Goal: Information Seeking & Learning: Find specific fact

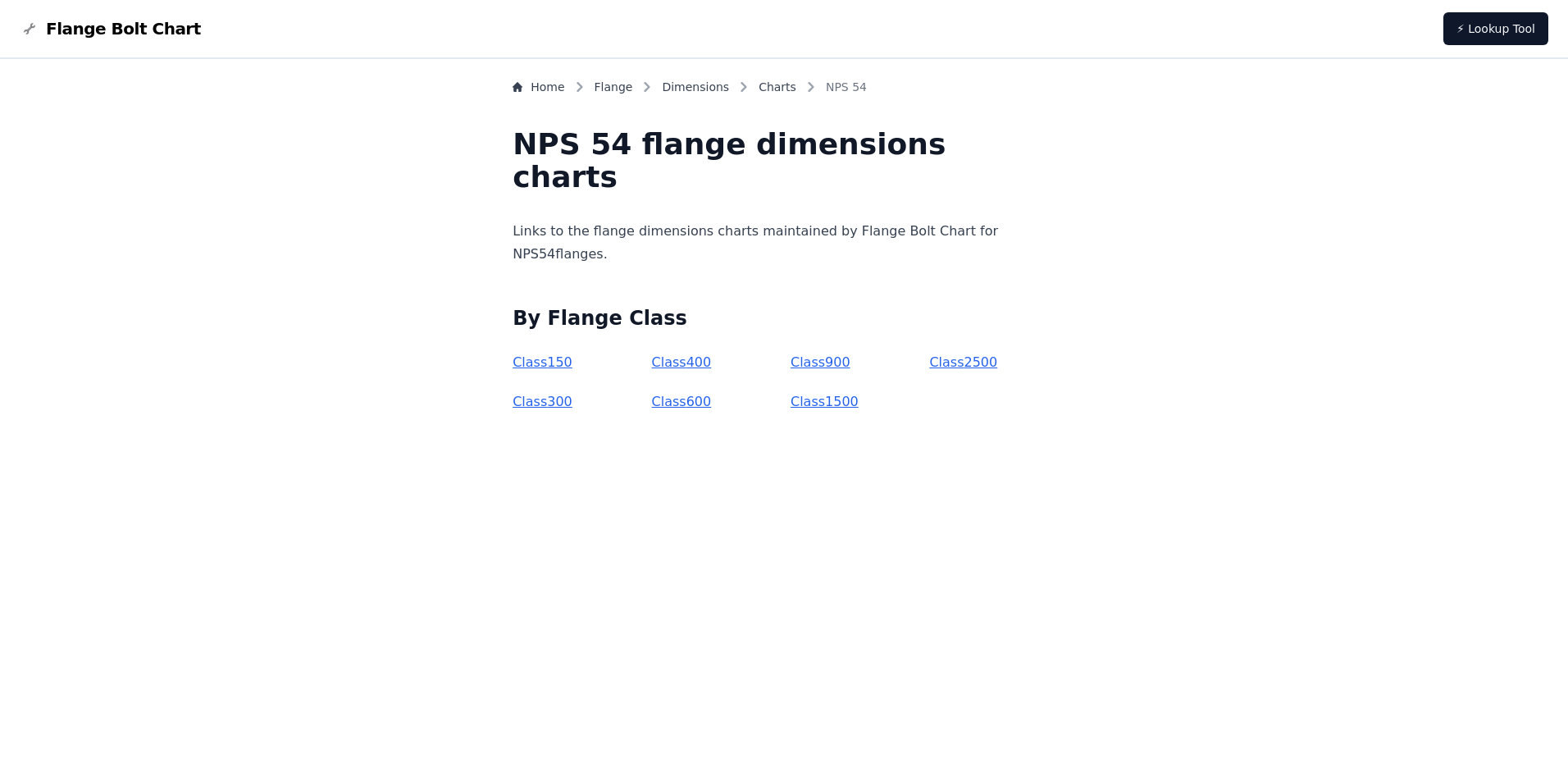
click at [572, 363] on link "Class 150" at bounding box center [542, 361] width 60 height 16
click at [701, 369] on link "Class 400" at bounding box center [681, 361] width 60 height 16
click at [567, 355] on link "Class 150" at bounding box center [542, 361] width 60 height 16
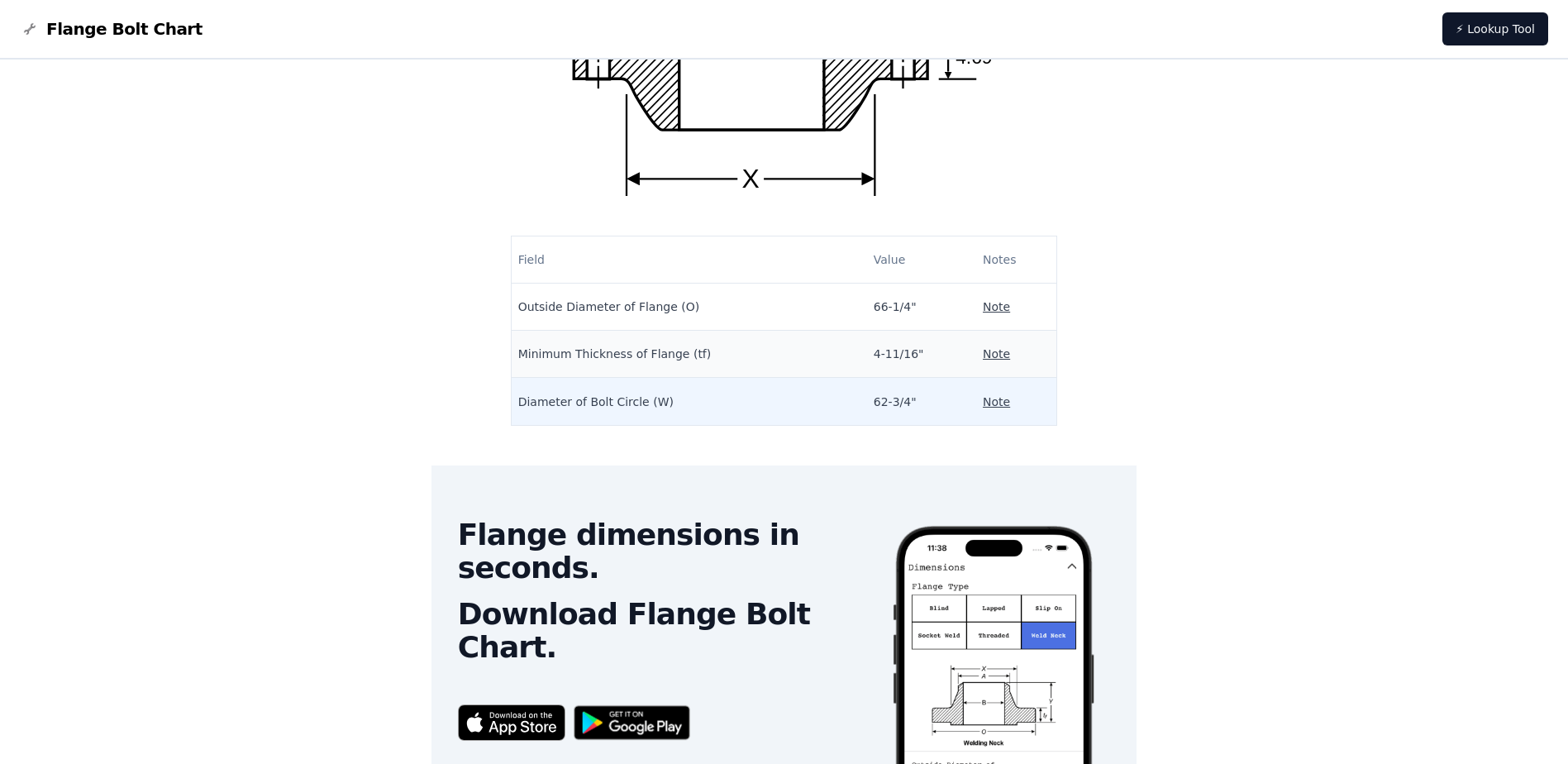
scroll to position [248, 0]
